Goal: Task Accomplishment & Management: Use online tool/utility

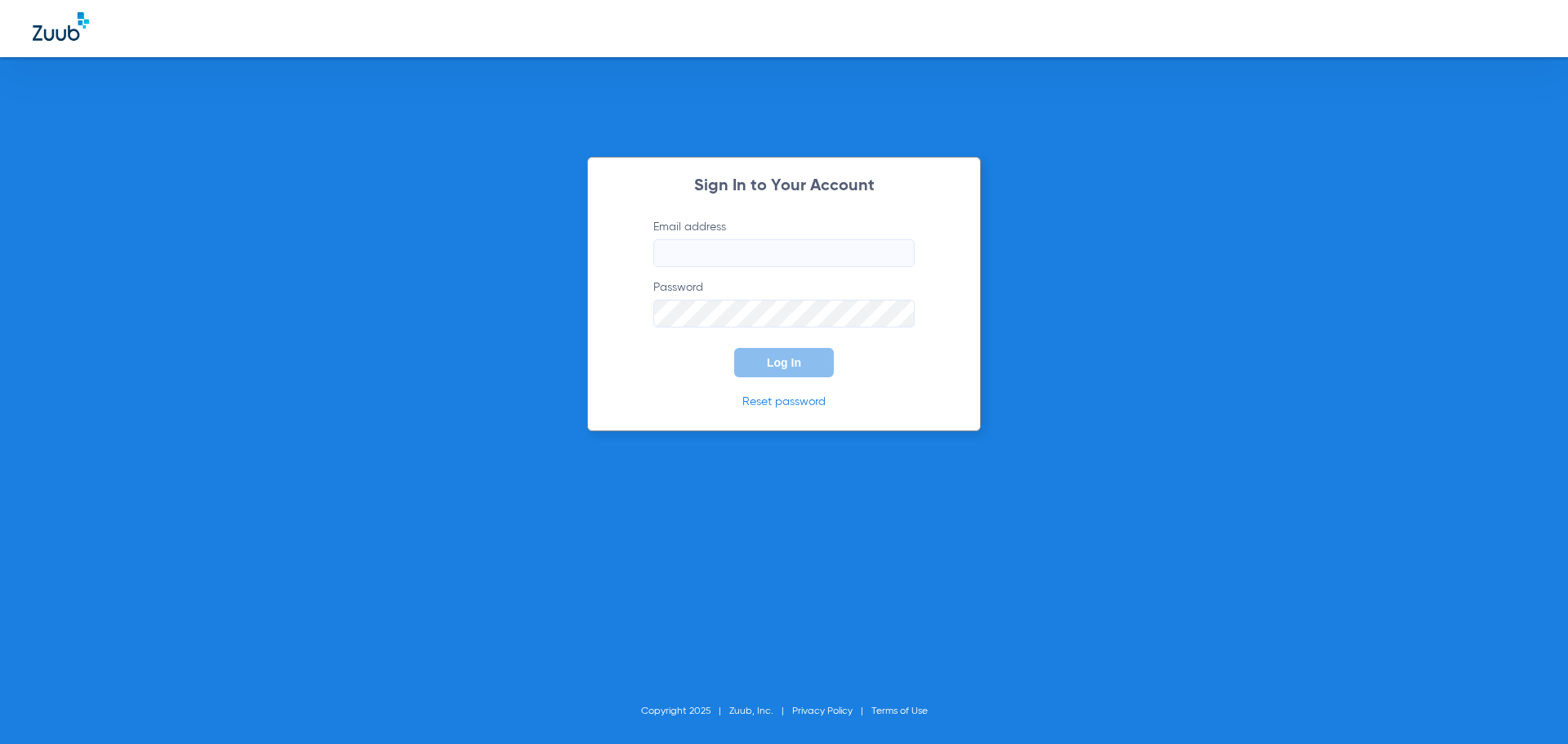
type input "[EMAIL_ADDRESS][DOMAIN_NAME]"
click at [779, 367] on span "Log In" at bounding box center [784, 363] width 34 height 13
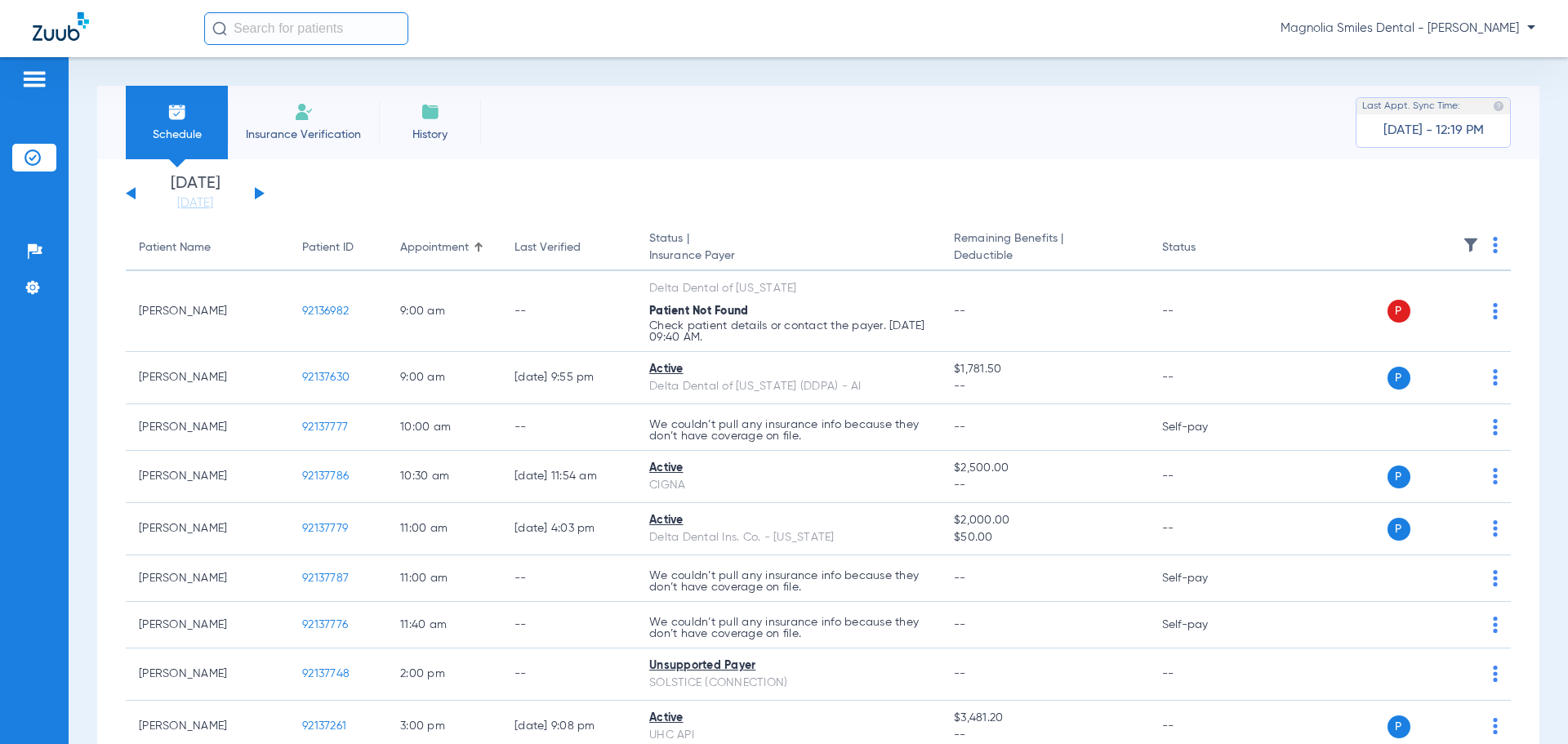
click at [260, 191] on button at bounding box center [259, 192] width 10 height 12
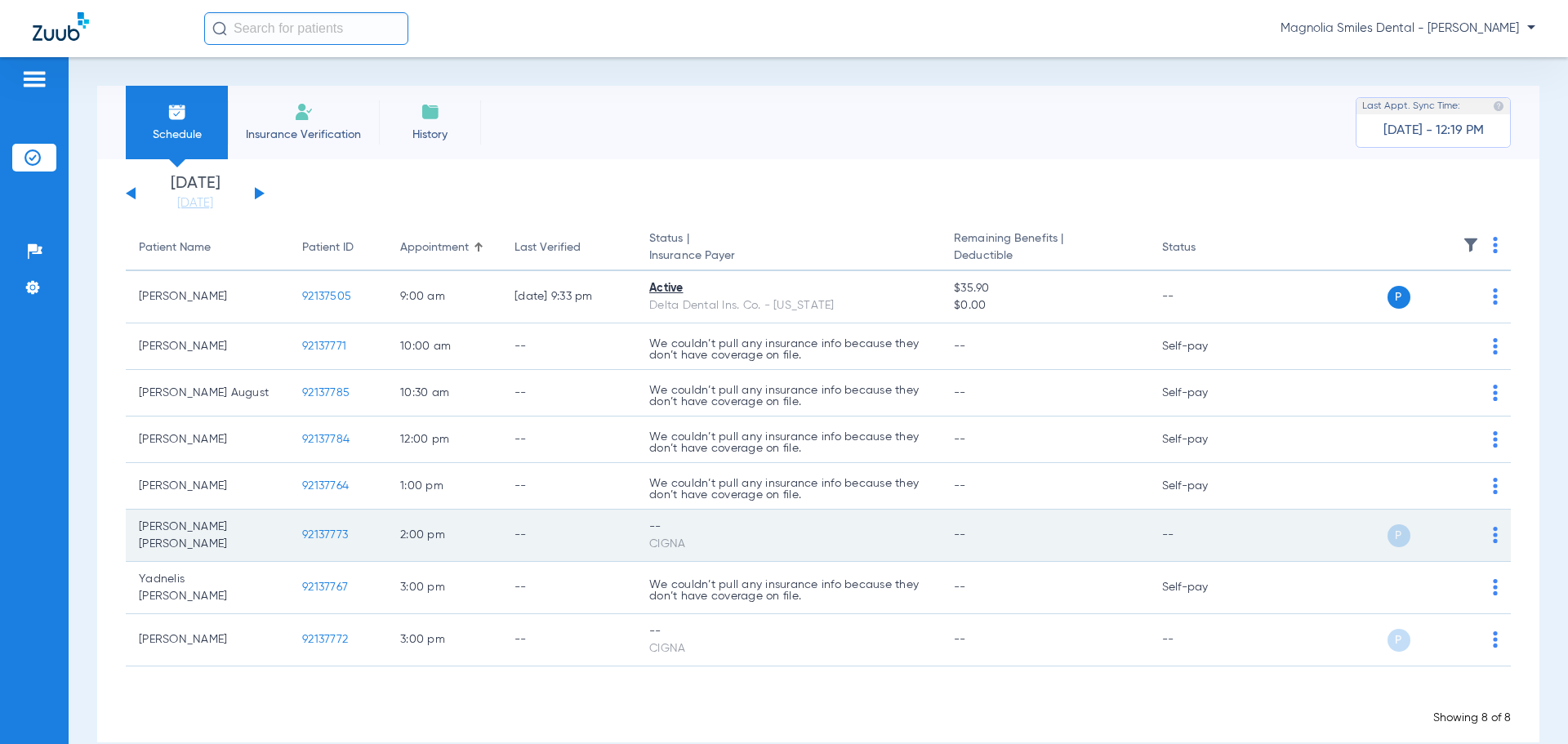
click at [1493, 540] on img at bounding box center [1495, 534] width 5 height 16
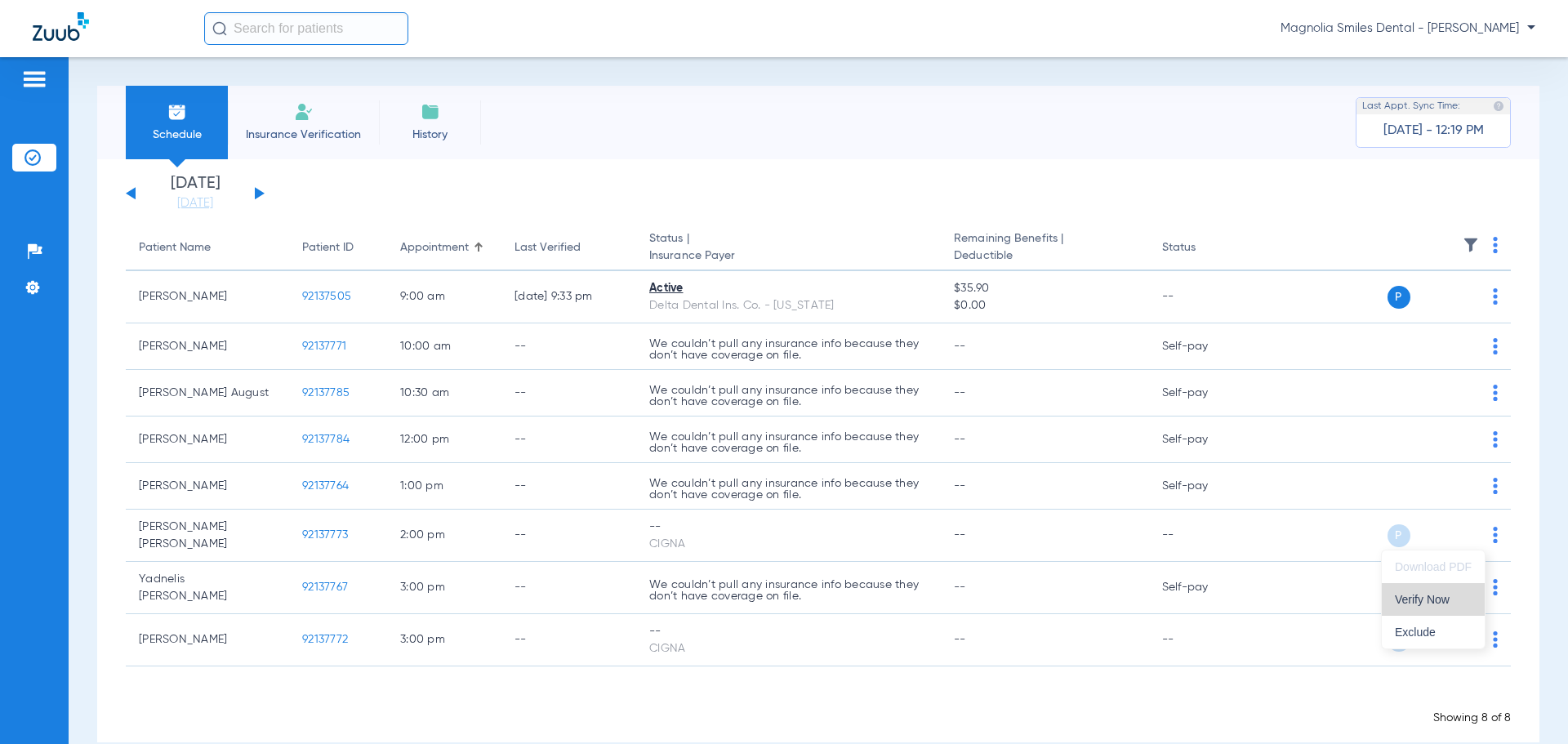
click at [1417, 599] on span "Verify Now" at bounding box center [1433, 599] width 77 height 11
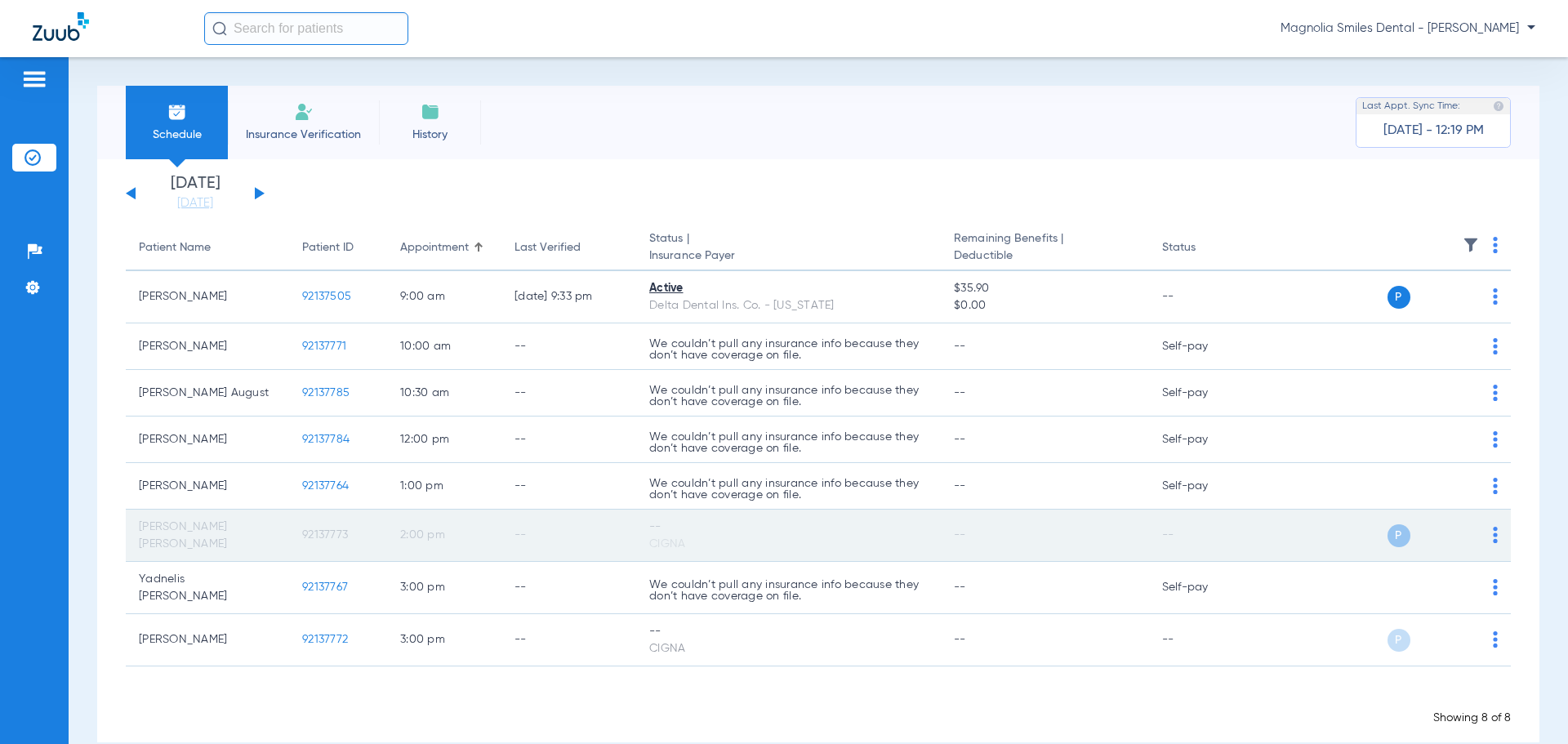
click at [334, 534] on span "92137773" at bounding box center [325, 534] width 46 height 11
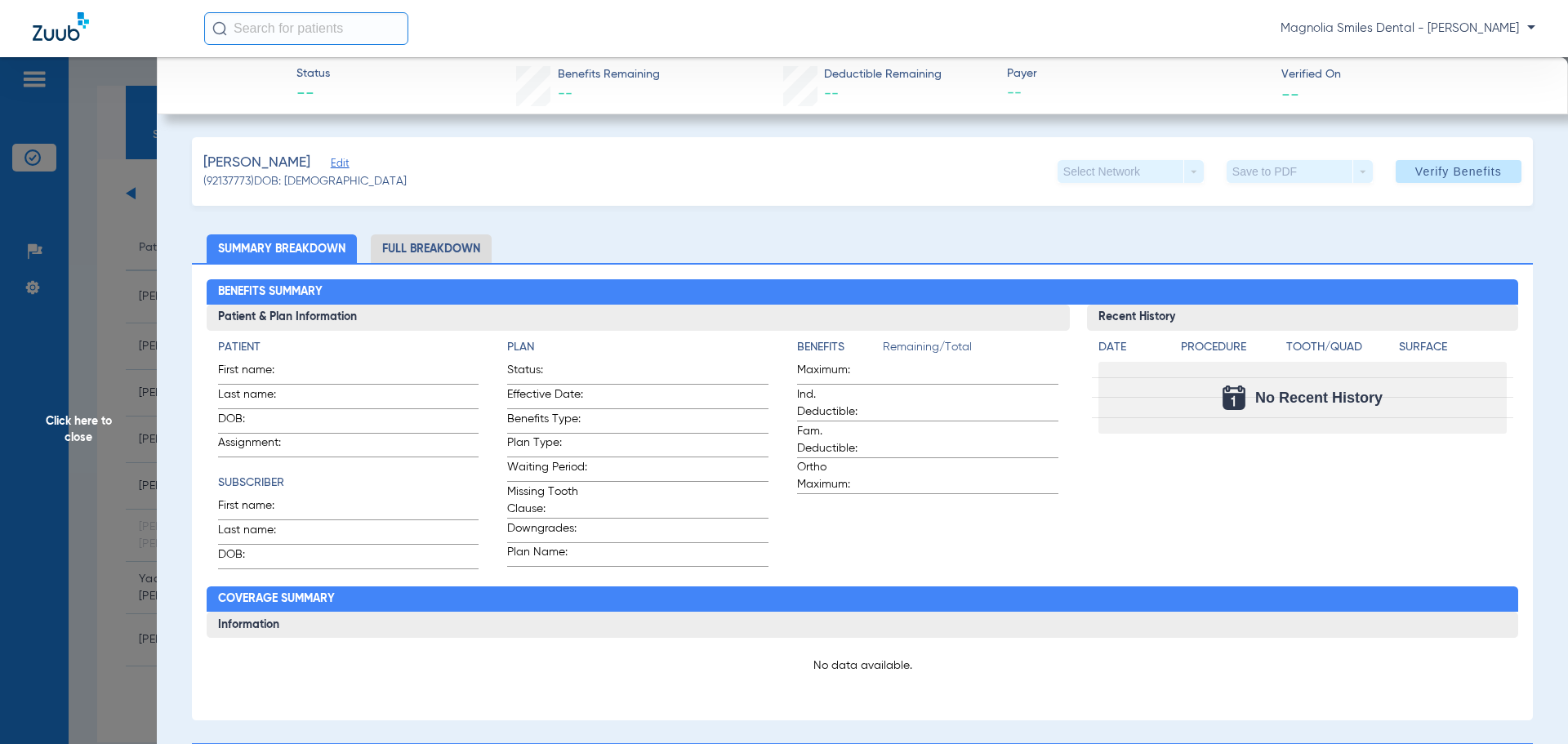
click at [119, 216] on span "Click here to close" at bounding box center [78, 429] width 157 height 744
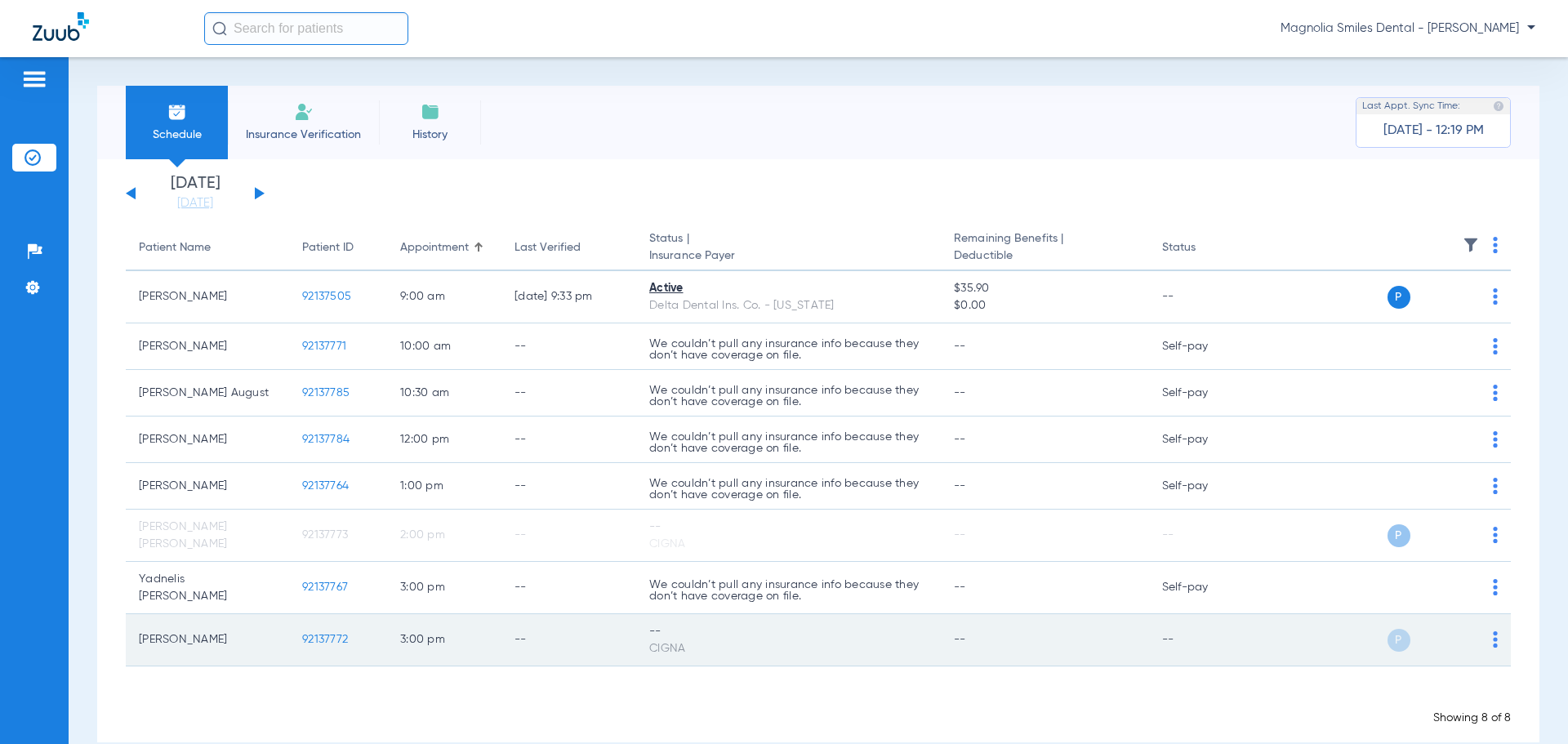
click at [1479, 637] on div "P S" at bounding box center [1378, 640] width 239 height 23
click at [1493, 637] on img at bounding box center [1495, 639] width 5 height 16
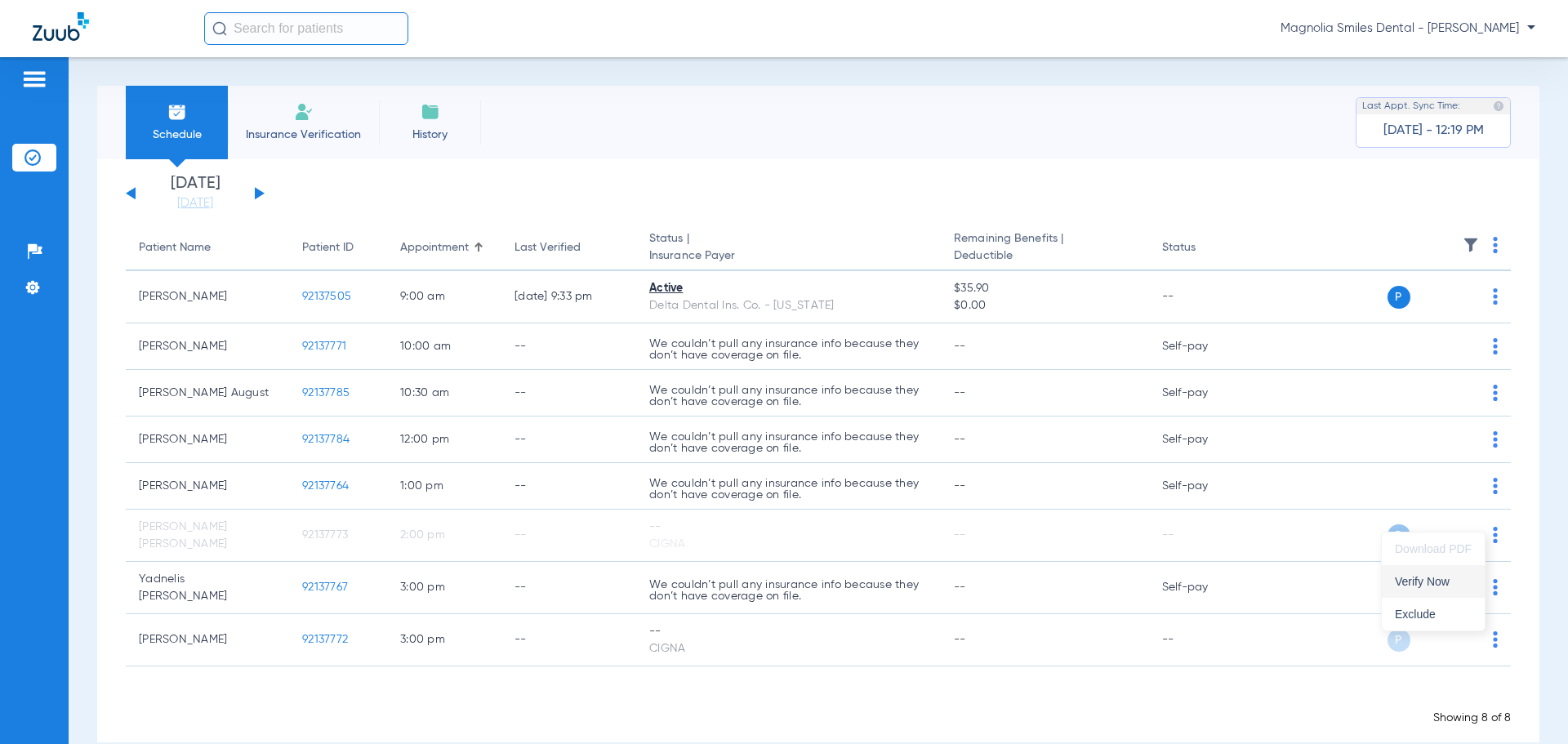
click at [1407, 589] on button "Verify Now" at bounding box center [1433, 581] width 103 height 32
click at [127, 192] on div "[DATE] [DATE] [DATE] [DATE] [DATE] [DATE] [DATE] [DATE] [DATE] [DATE] [DATE] [D…" at bounding box center [195, 193] width 139 height 36
click at [130, 192] on button at bounding box center [131, 192] width 10 height 12
